Goal: Task Accomplishment & Management: Manage account settings

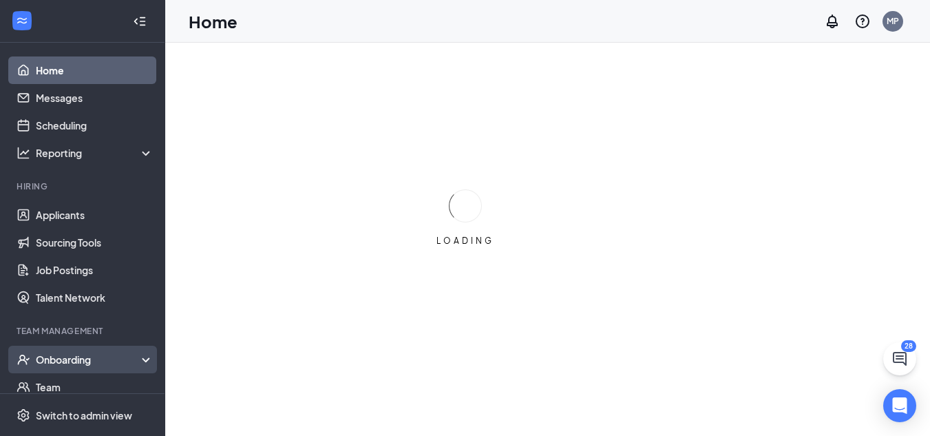
click at [86, 359] on div "Onboarding" at bounding box center [89, 359] width 106 height 14
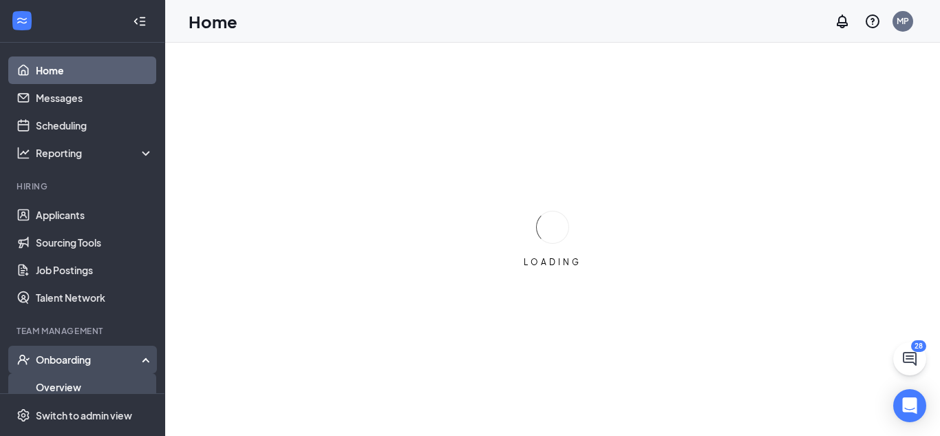
click at [89, 379] on link "Overview" at bounding box center [95, 387] width 118 height 28
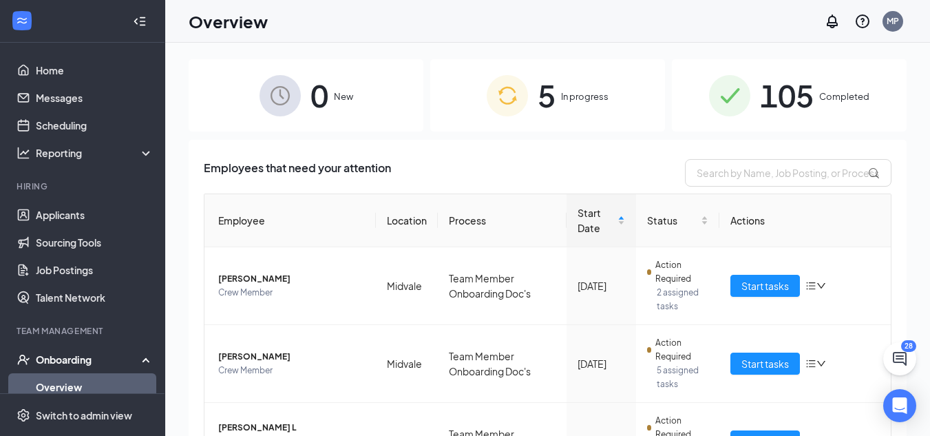
click at [561, 87] on div "5 In progress" at bounding box center [547, 95] width 235 height 72
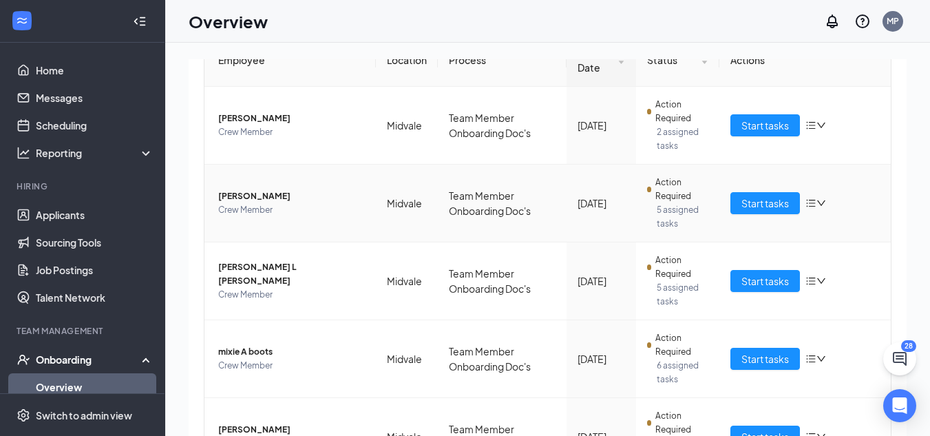
scroll to position [248, 0]
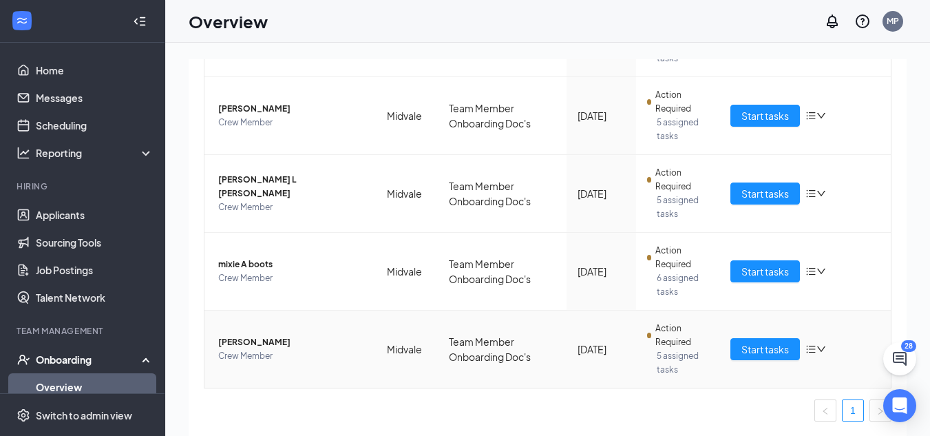
click at [255, 342] on span "[PERSON_NAME]" at bounding box center [291, 342] width 147 height 14
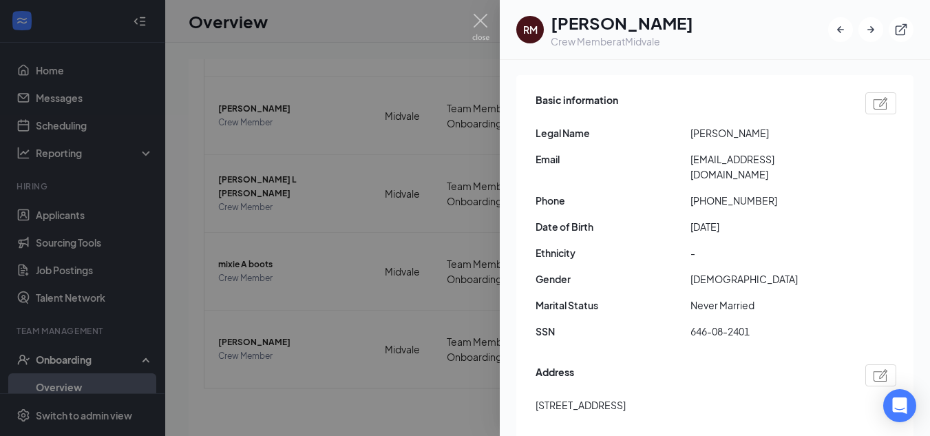
scroll to position [131, 0]
click at [456, 211] on div at bounding box center [465, 218] width 930 height 436
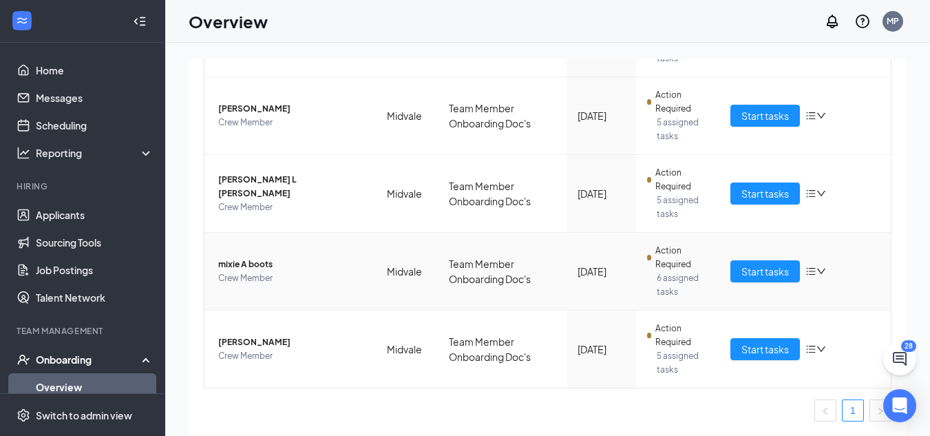
click at [258, 268] on span "mixie A boots" at bounding box center [291, 264] width 147 height 14
